Goal: Transaction & Acquisition: Purchase product/service

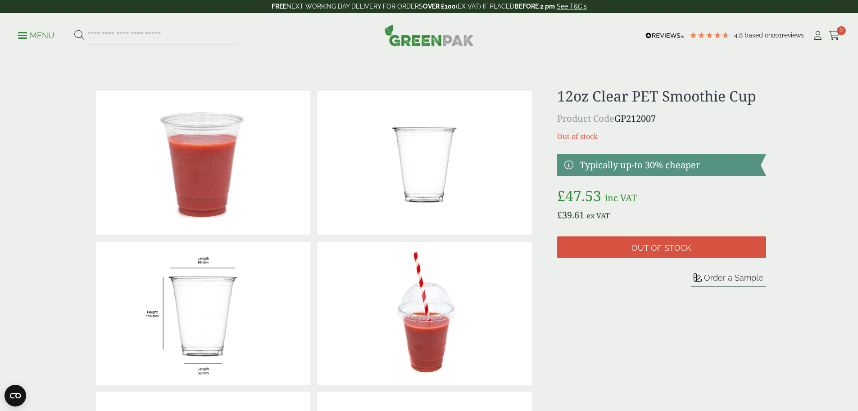
click at [27, 34] on p "Menu" at bounding box center [36, 35] width 37 height 11
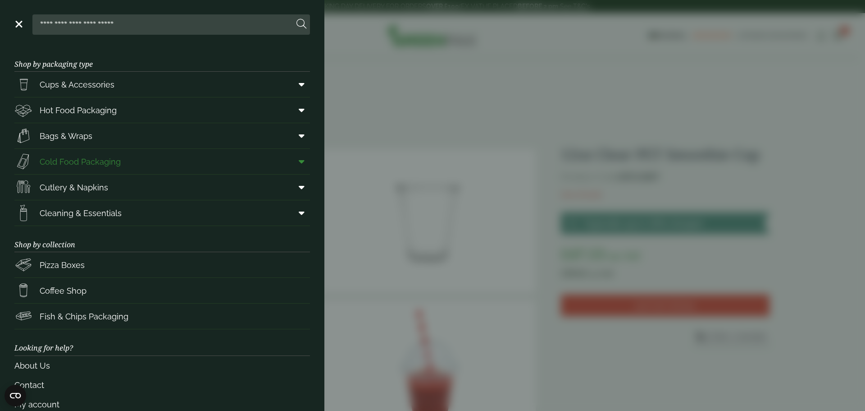
click at [290, 165] on span at bounding box center [300, 161] width 20 height 17
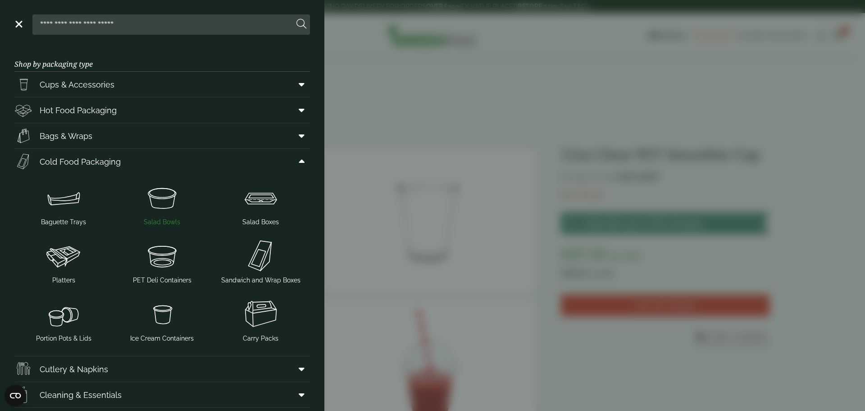
click at [166, 193] on img at bounding box center [162, 197] width 91 height 36
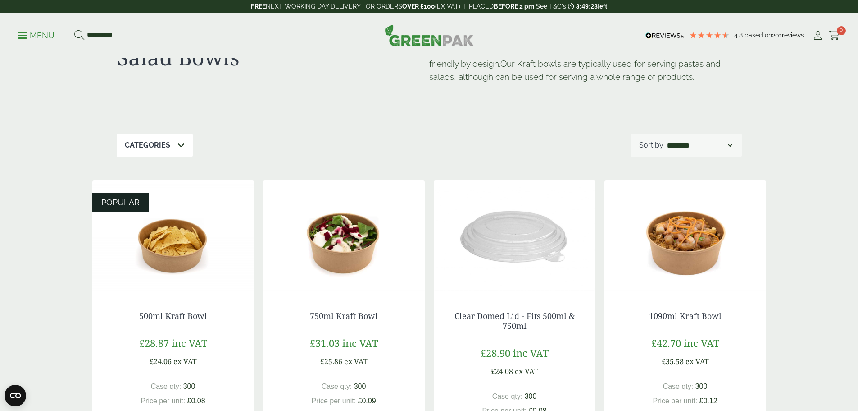
scroll to position [135, 0]
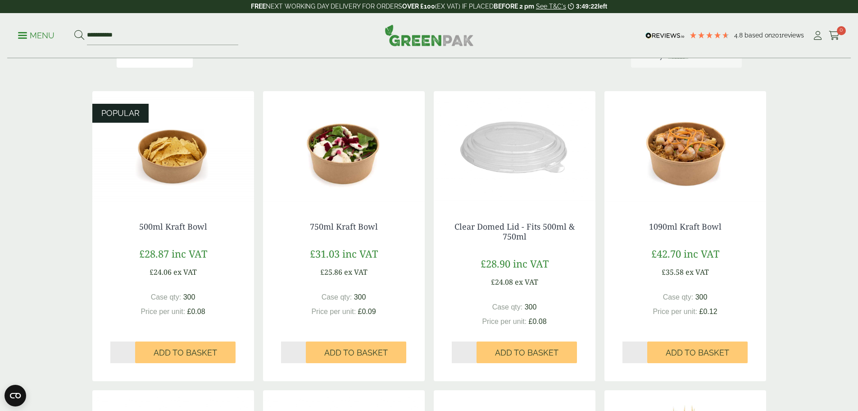
click at [149, 151] on img at bounding box center [173, 147] width 162 height 113
